Goal: Use online tool/utility: Use online tool/utility

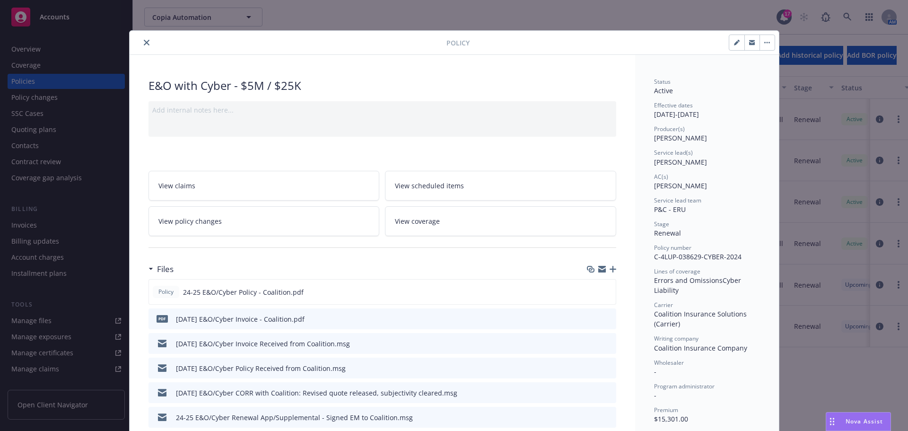
scroll to position [189, 0]
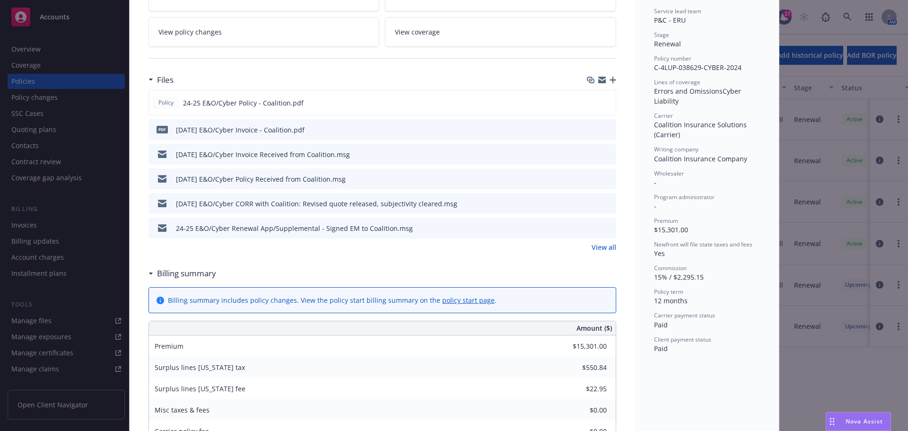
click at [860, 418] on span "Nova Assist" at bounding box center [864, 421] width 37 height 8
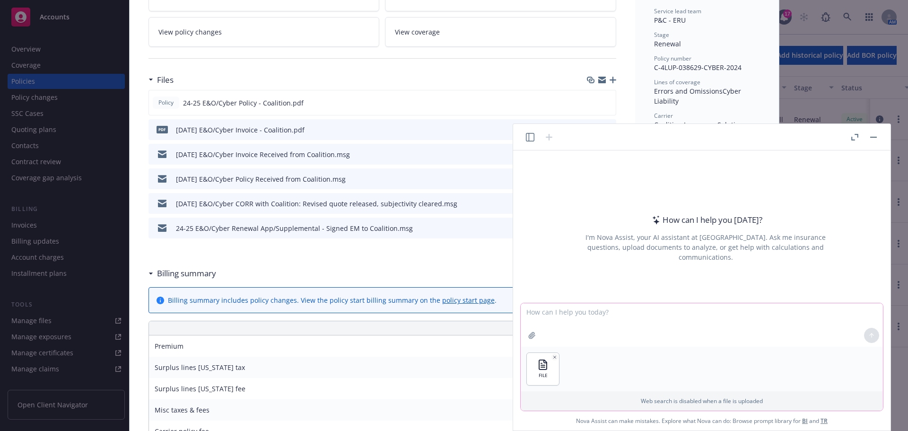
click at [553, 315] on textarea at bounding box center [702, 325] width 362 height 44
type textarea "Simplify this spreadsheet into a more condensed coverage comparison"
click at [871, 329] on button at bounding box center [871, 335] width 15 height 15
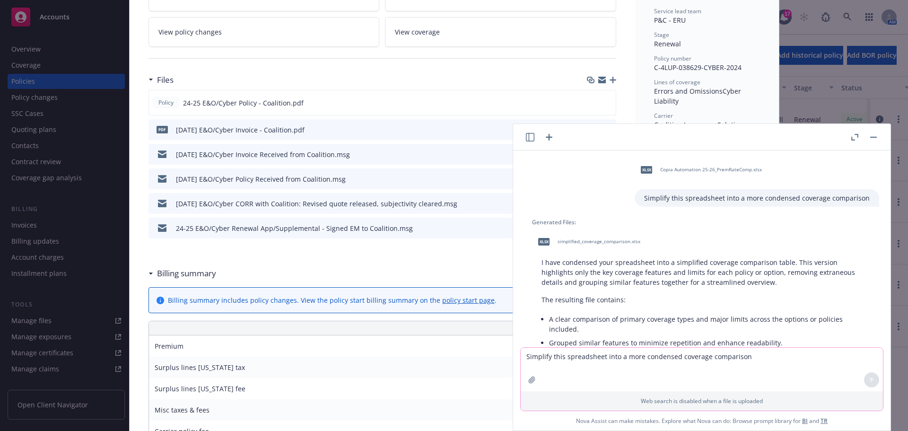
scroll to position [70, 0]
